Goal: Task Accomplishment & Management: Use online tool/utility

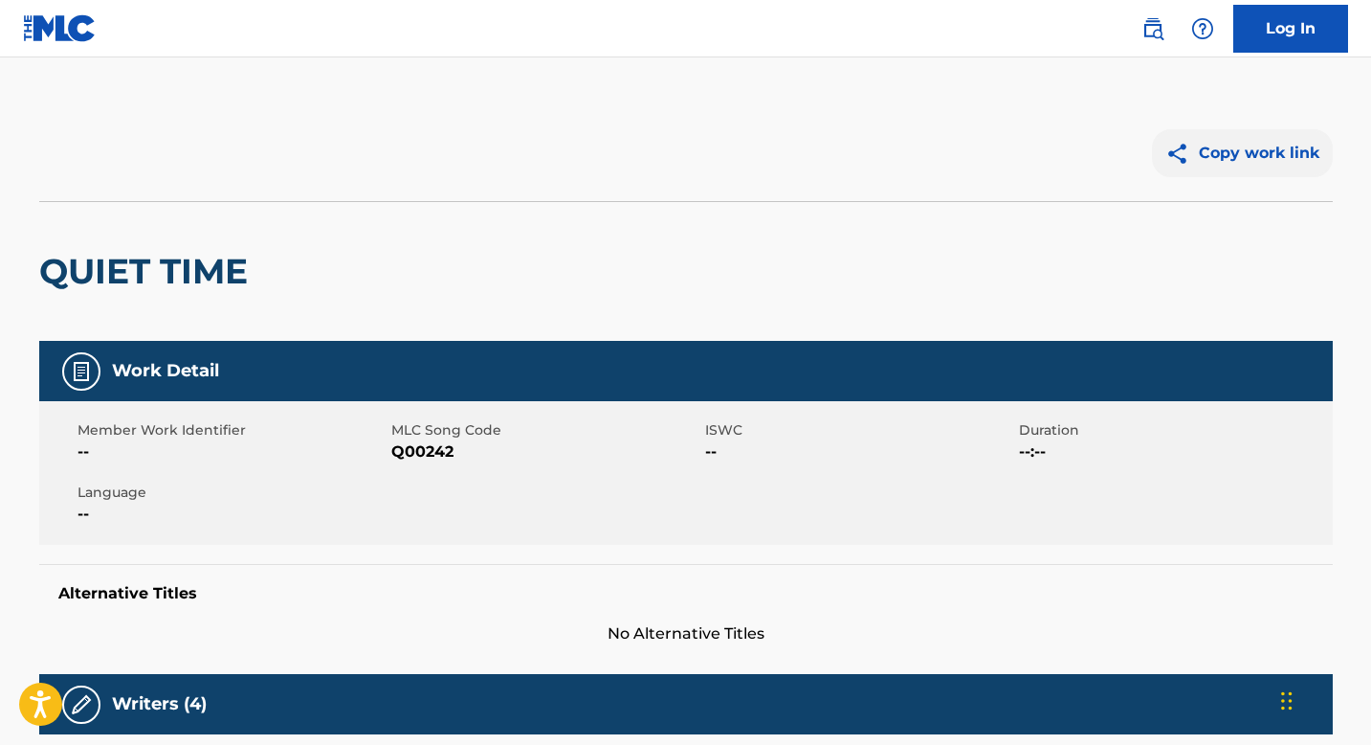
click at [1174, 147] on img at bounding box center [1182, 154] width 33 height 24
click at [1188, 151] on img at bounding box center [1182, 154] width 33 height 24
click at [1277, 34] on link "Log In" at bounding box center [1291, 29] width 115 height 48
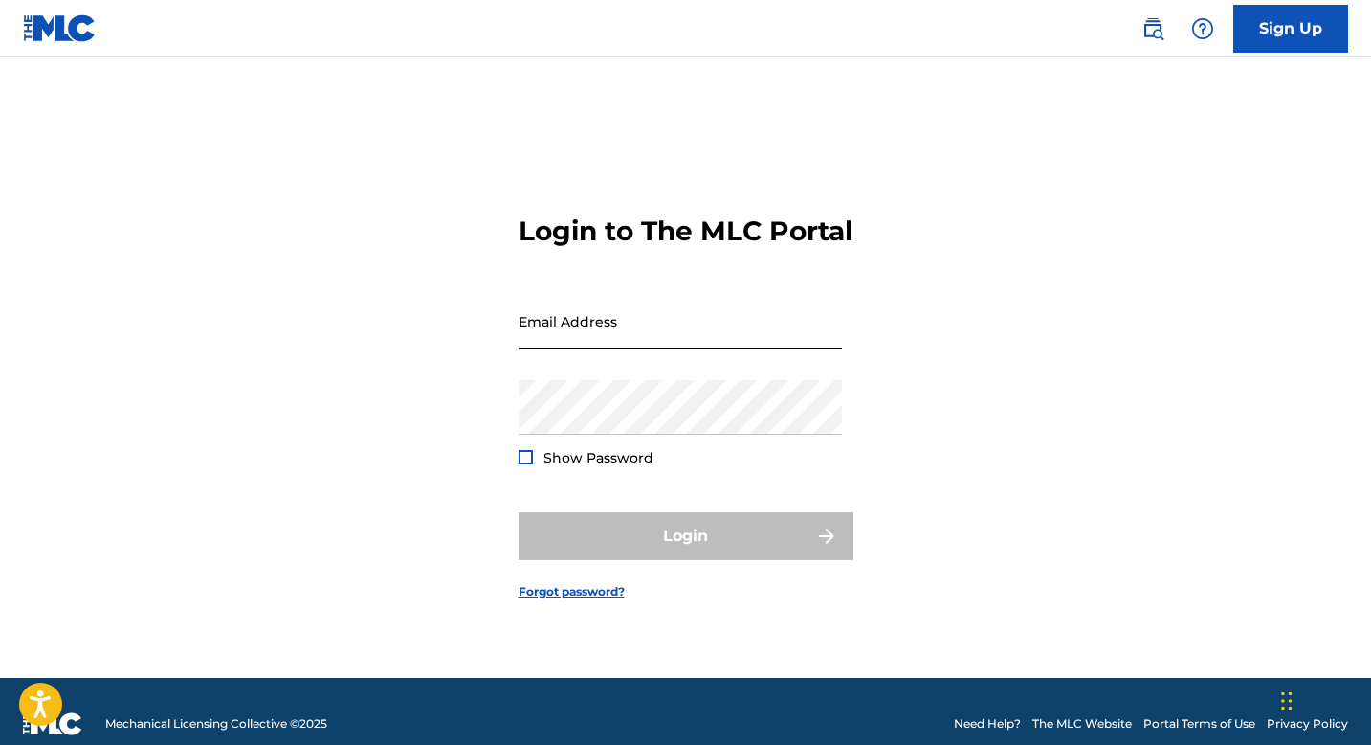
click at [701, 346] on input "Email Address" at bounding box center [680, 321] width 323 height 55
type input "[PERSON_NAME][EMAIL_ADDRESS][DOMAIN_NAME]"
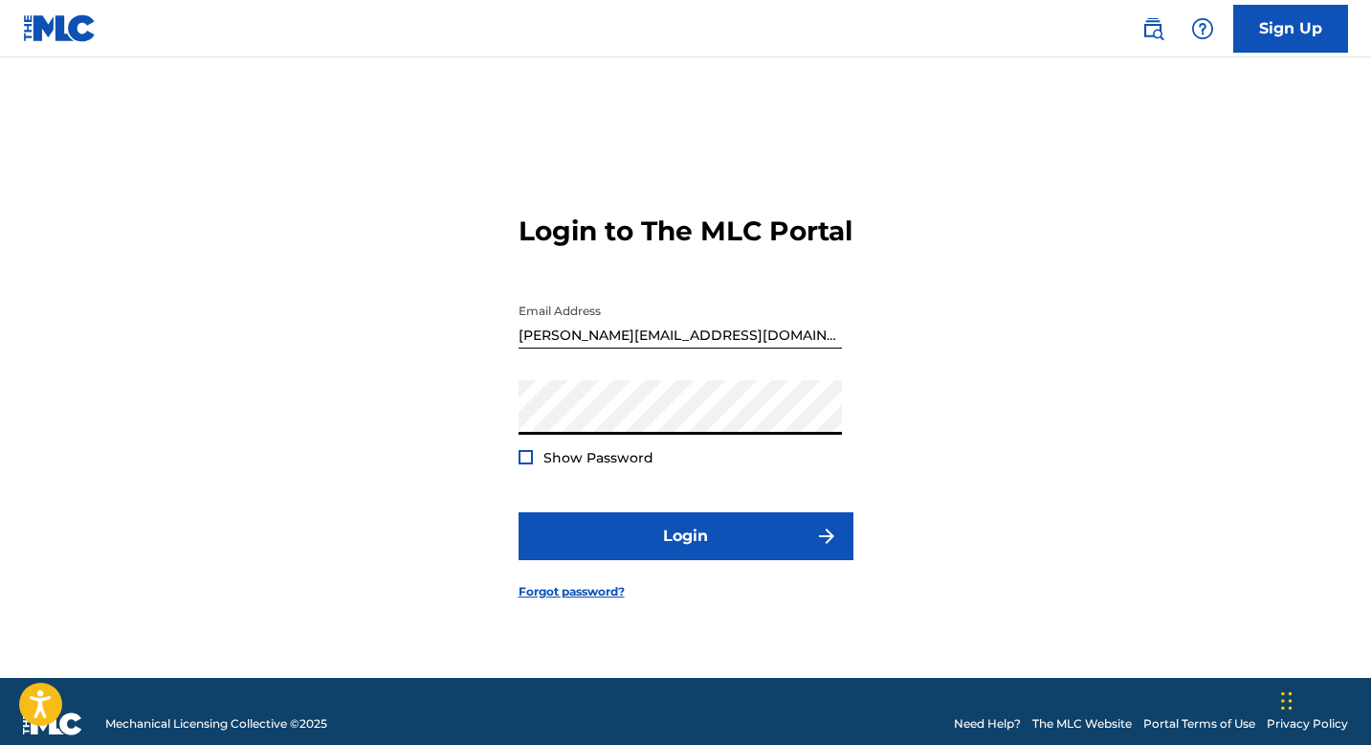
click at [525, 464] on div at bounding box center [526, 457] width 14 height 14
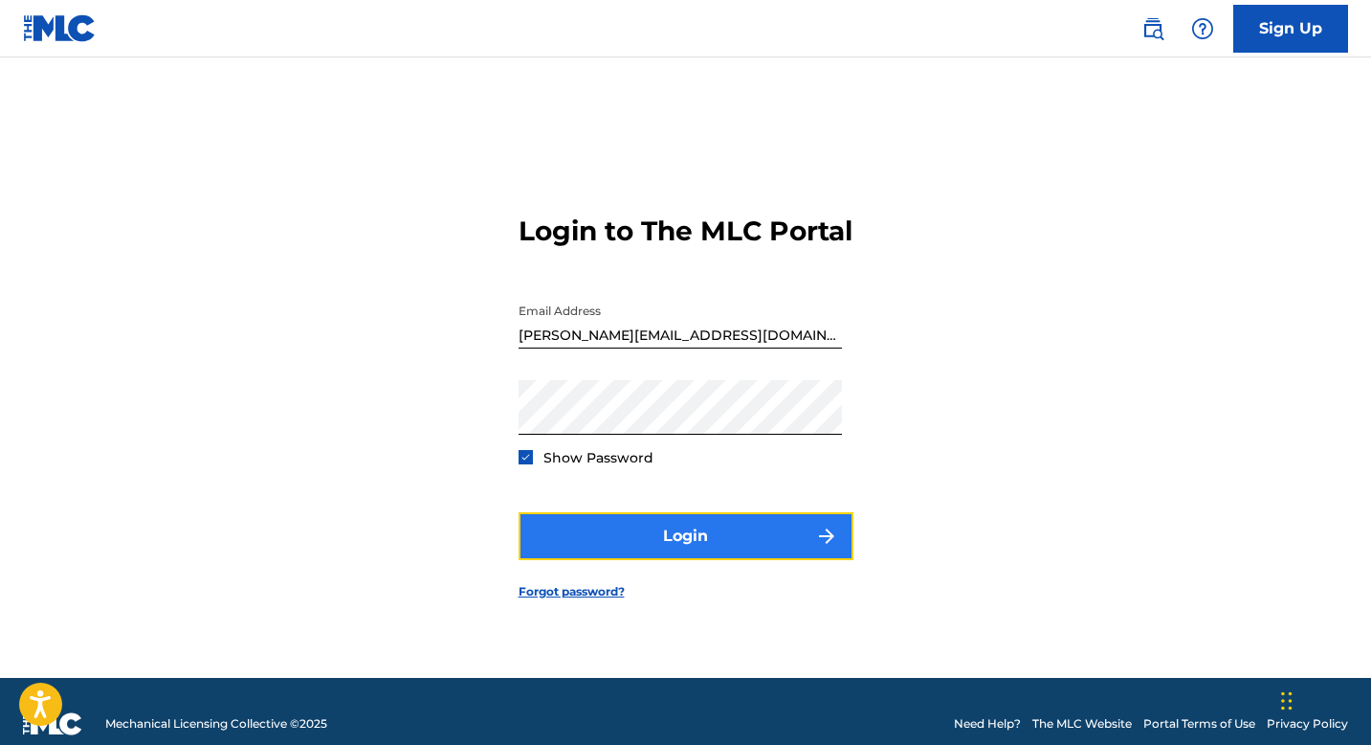
click at [713, 539] on button "Login" at bounding box center [686, 536] width 335 height 48
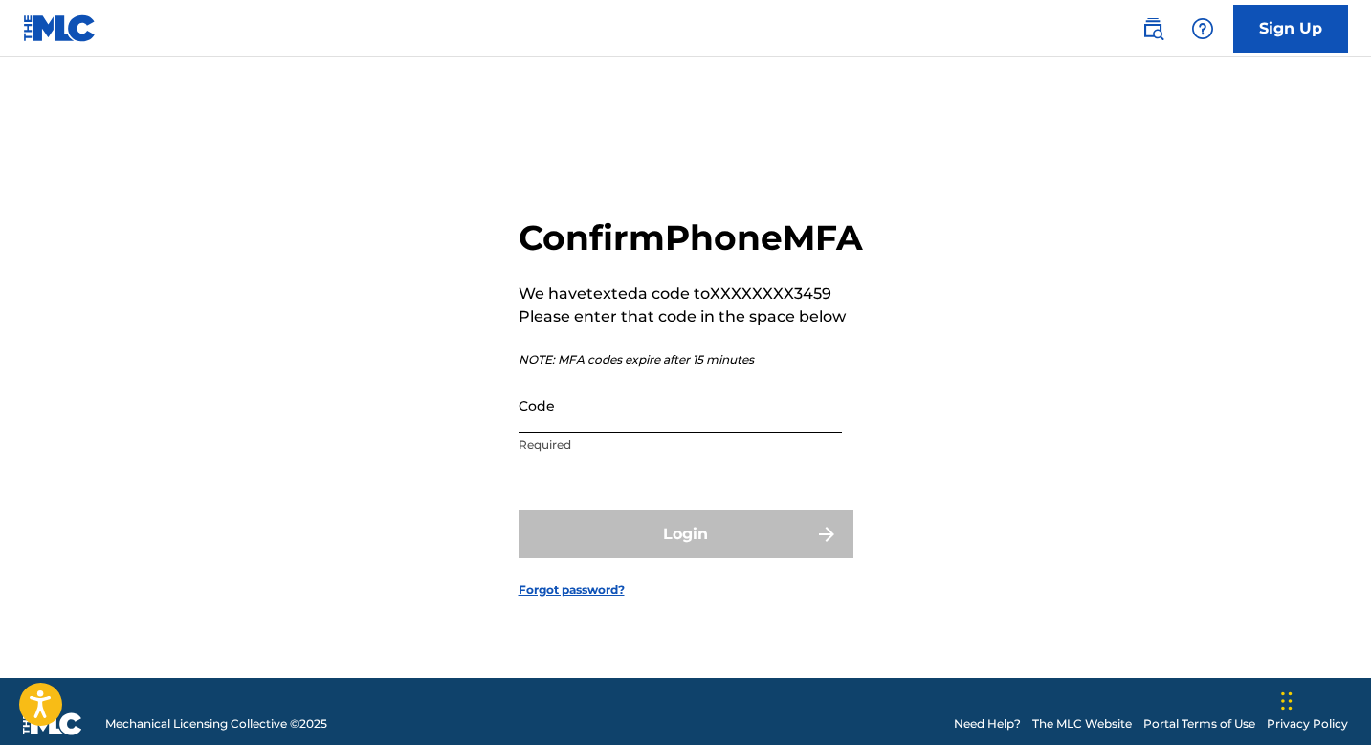
click at [780, 433] on input "Code" at bounding box center [680, 405] width 323 height 55
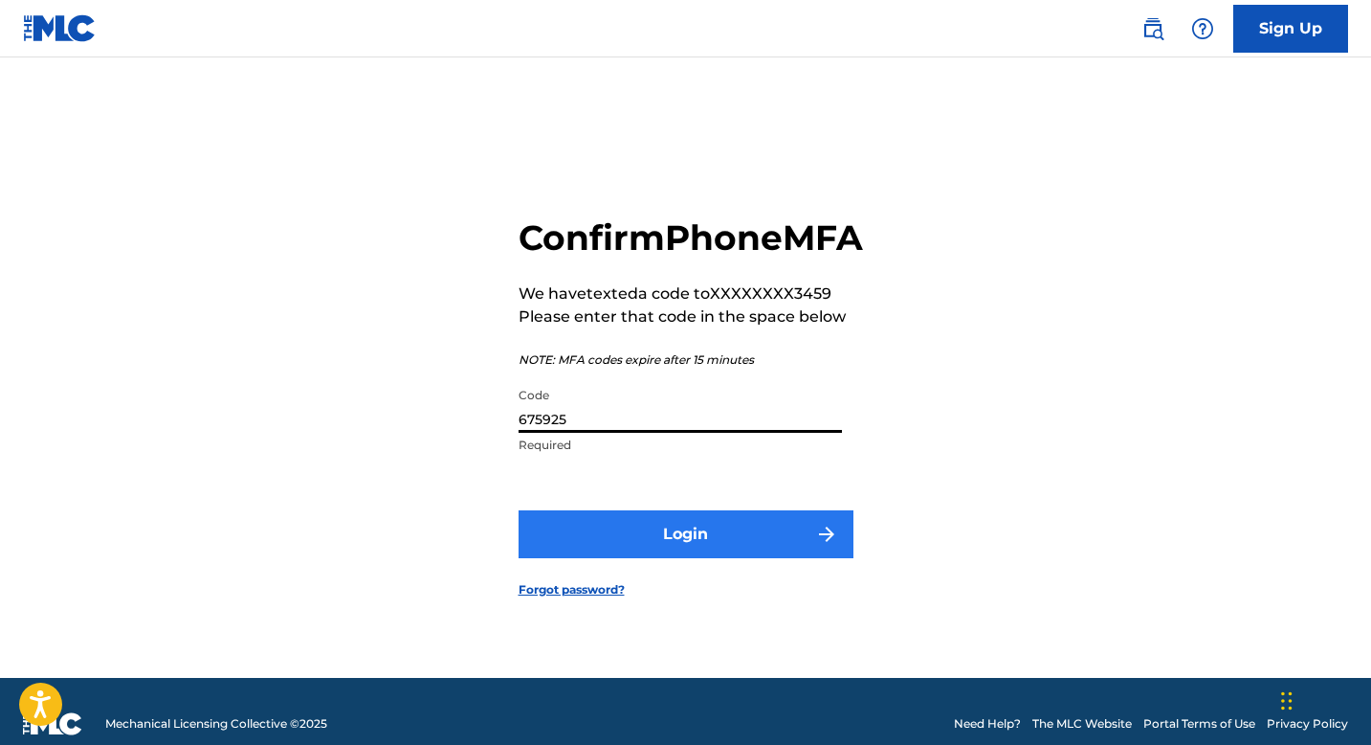
type input "675925"
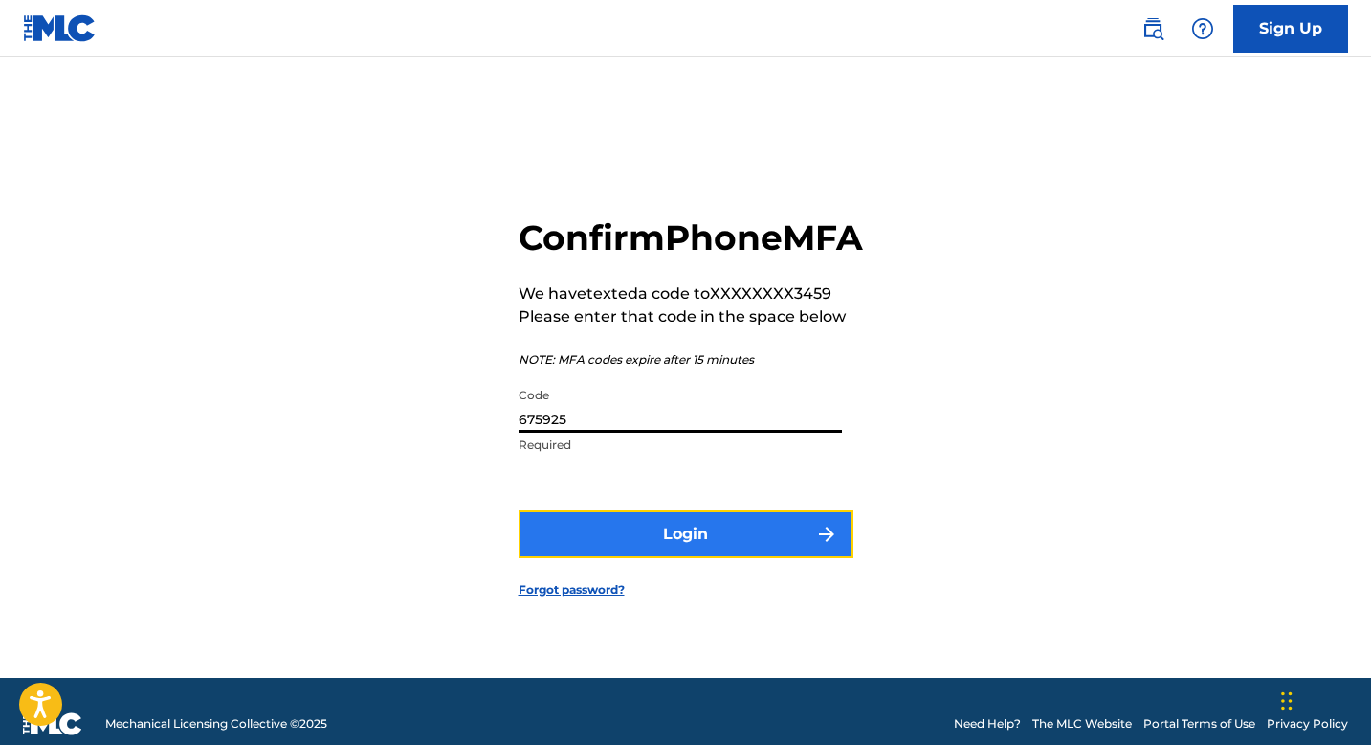
click at [763, 547] on button "Login" at bounding box center [686, 534] width 335 height 48
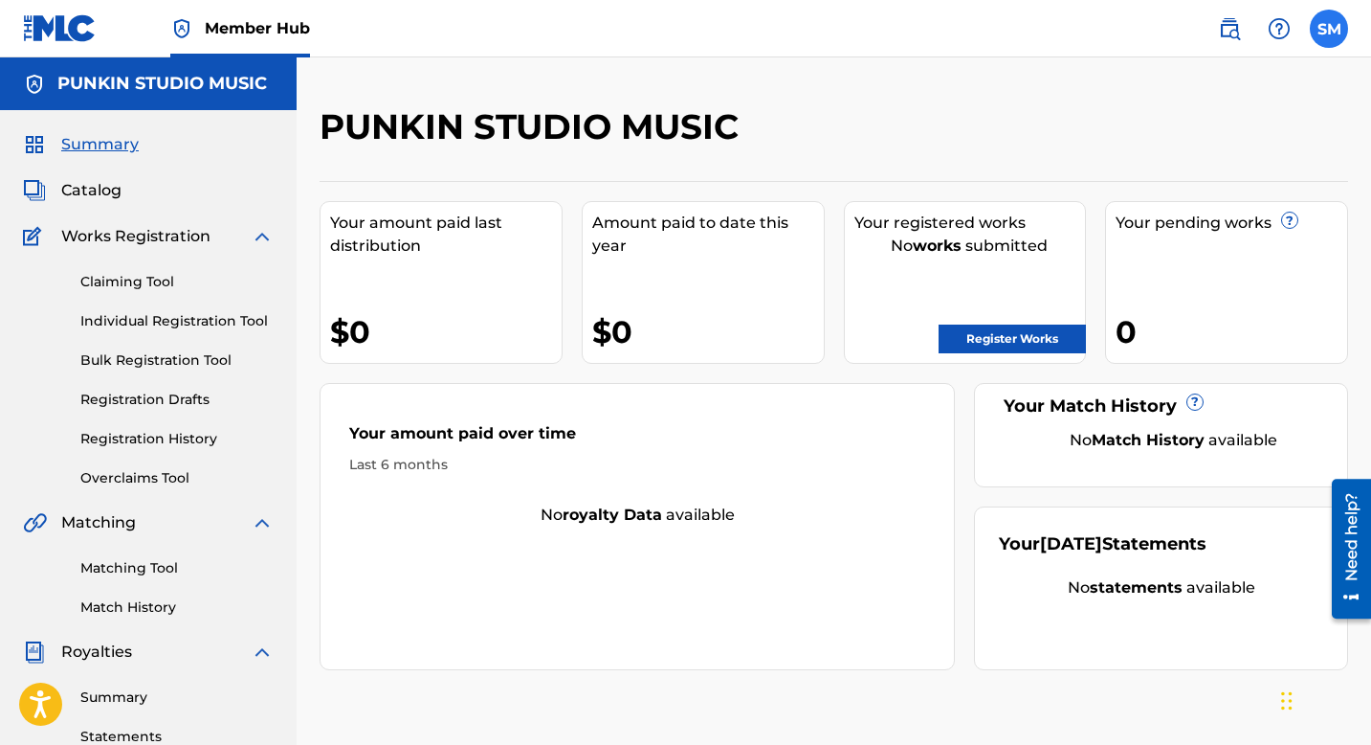
click at [1332, 28] on label at bounding box center [1329, 29] width 38 height 38
click at [1329, 29] on input "SM Silvia Manning silvia@punkinstudios.com Notification Preferences Profile Log…" at bounding box center [1329, 29] width 0 height 0
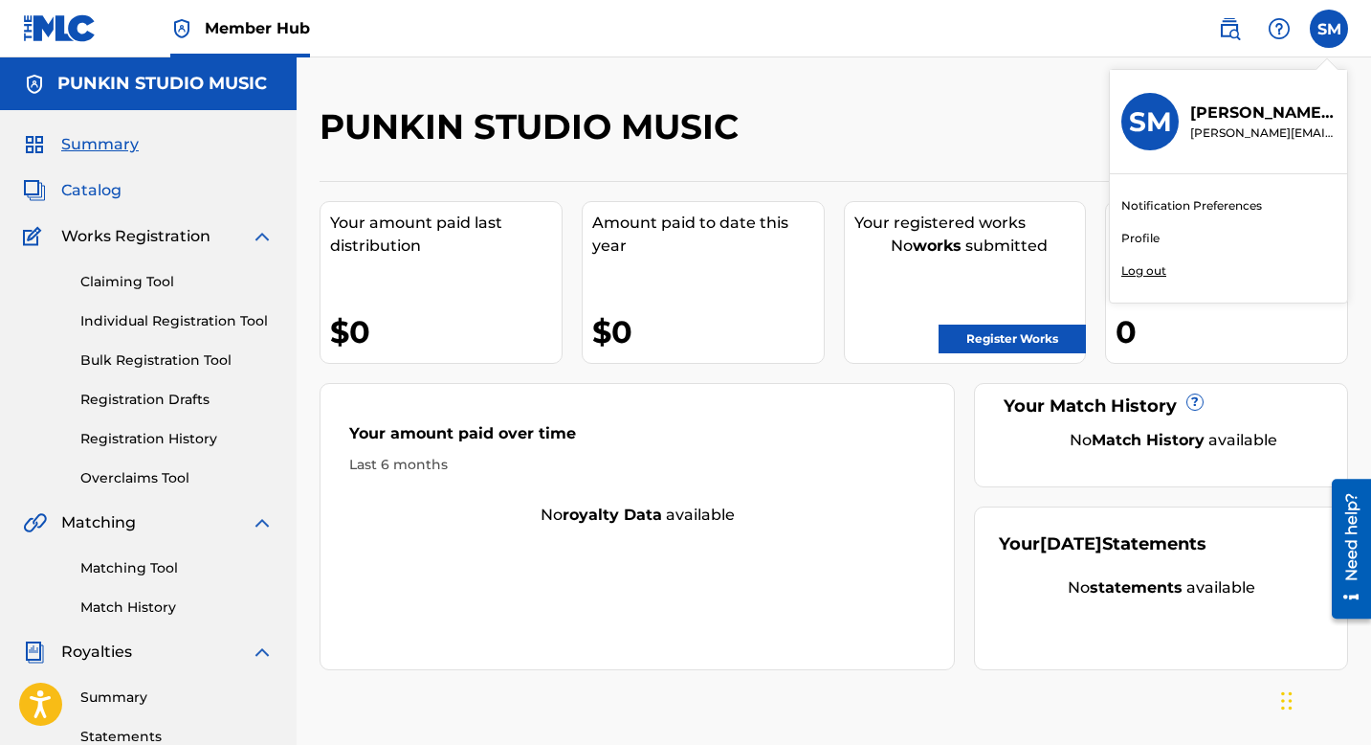
click at [104, 188] on span "Catalog" at bounding box center [91, 190] width 60 height 23
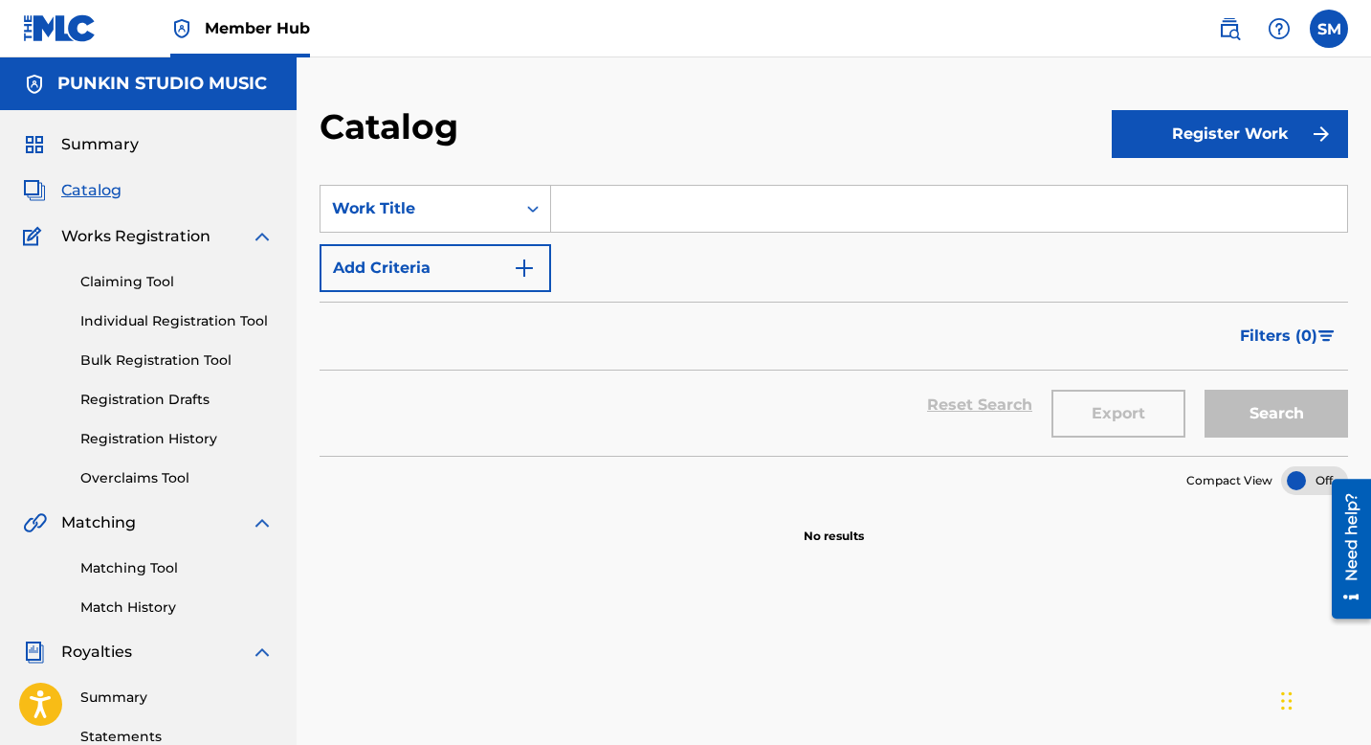
click at [109, 234] on span "Works Registration" at bounding box center [135, 236] width 149 height 23
click at [121, 278] on link "Claiming Tool" at bounding box center [176, 282] width 193 height 20
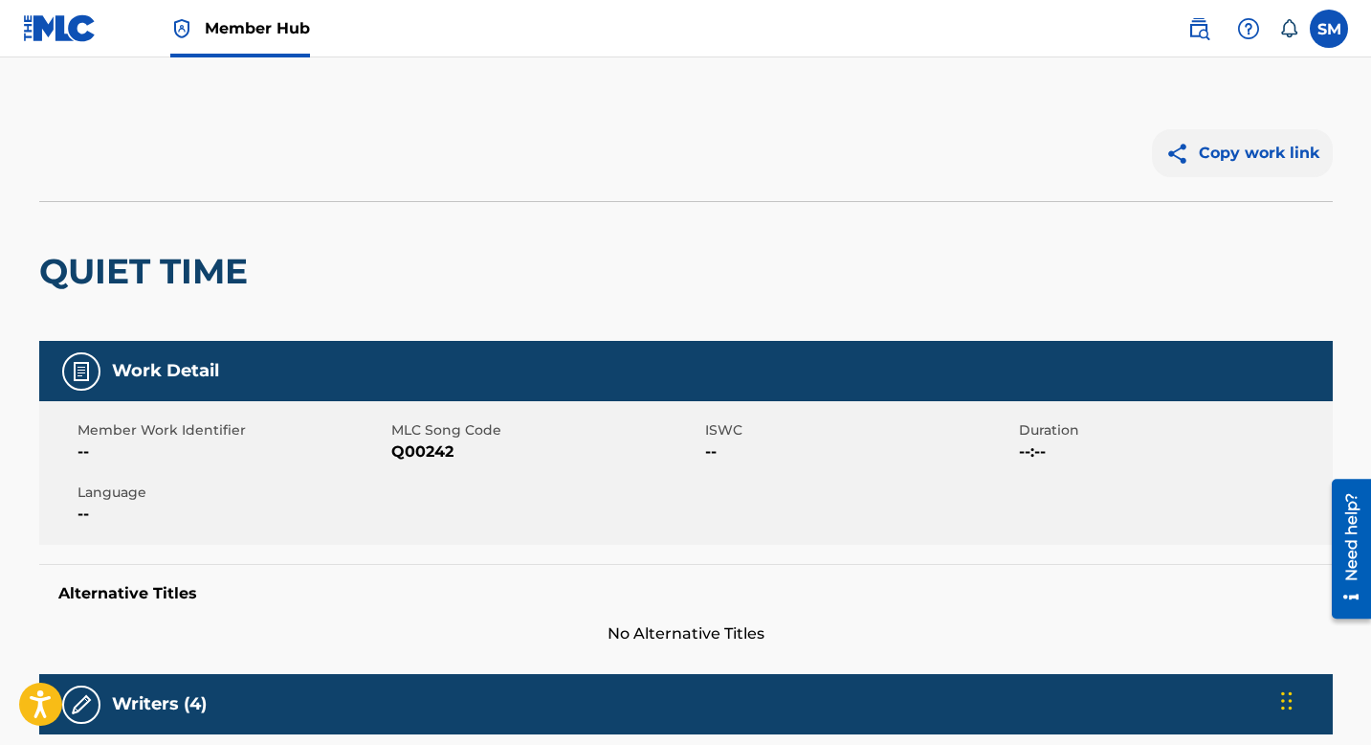
click at [1184, 152] on img at bounding box center [1182, 154] width 33 height 24
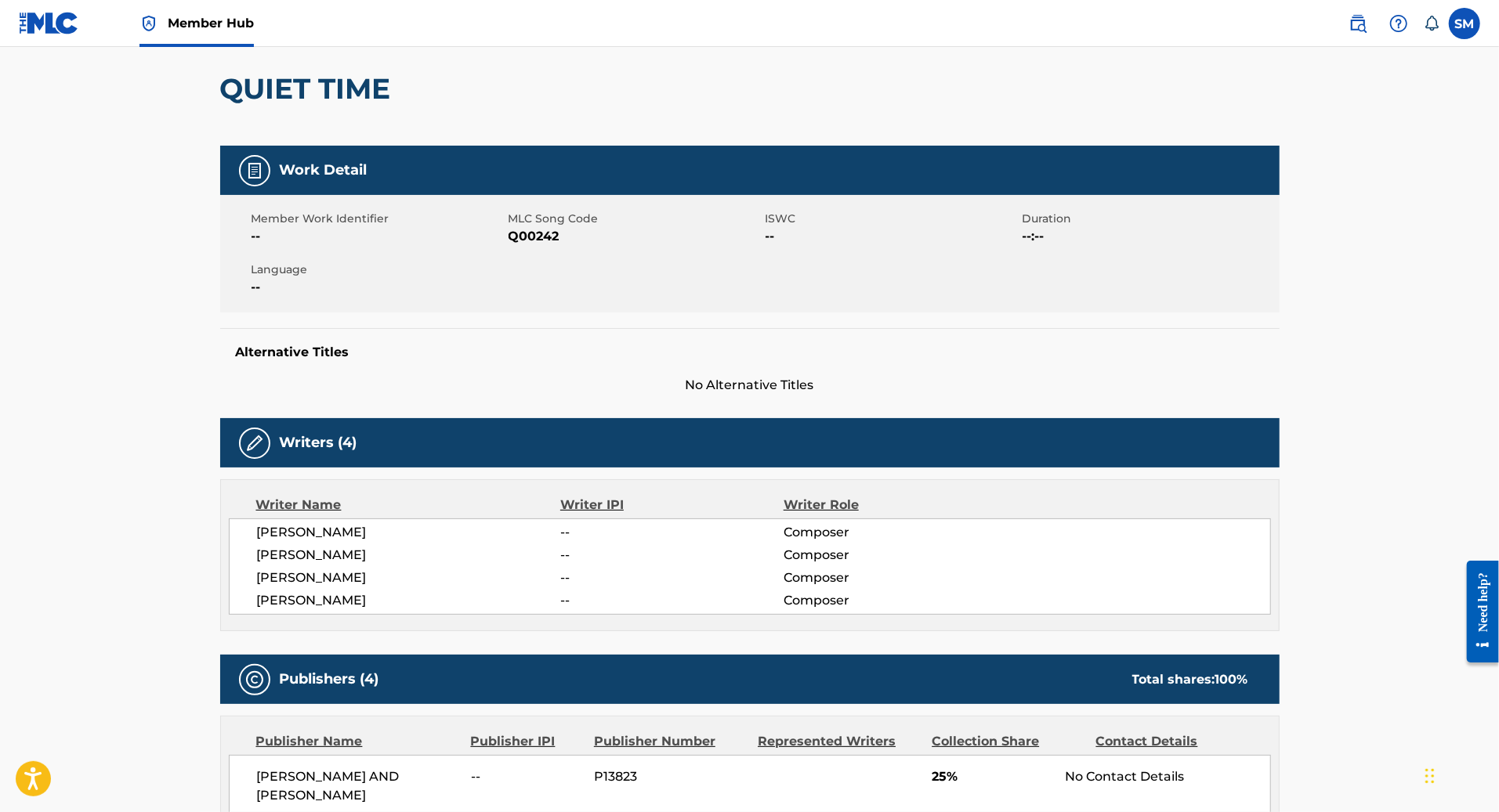
scroll to position [138, 0]
